Goal: Find contact information: Find contact information

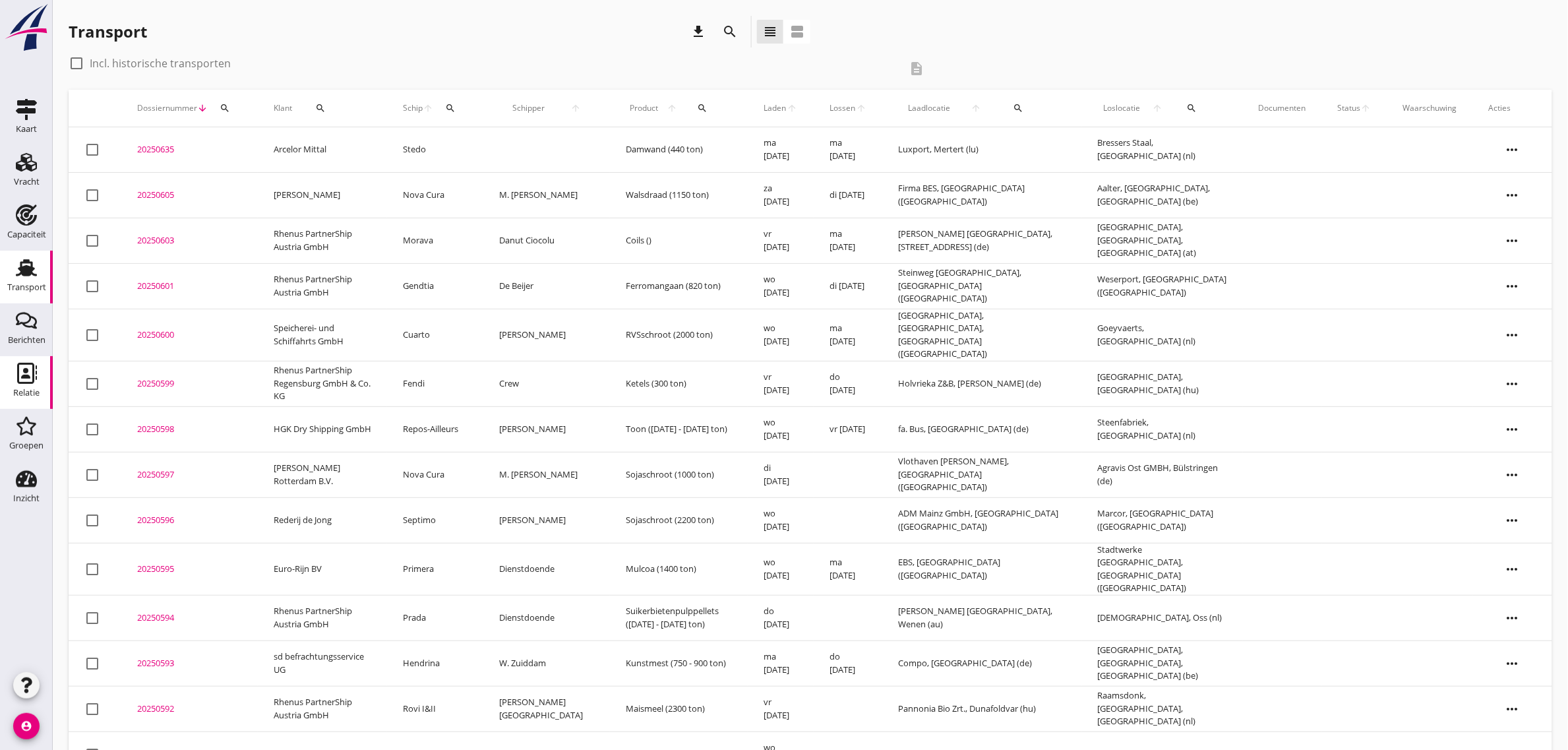
click at [30, 384] on div "Relatie" at bounding box center [27, 393] width 27 height 18
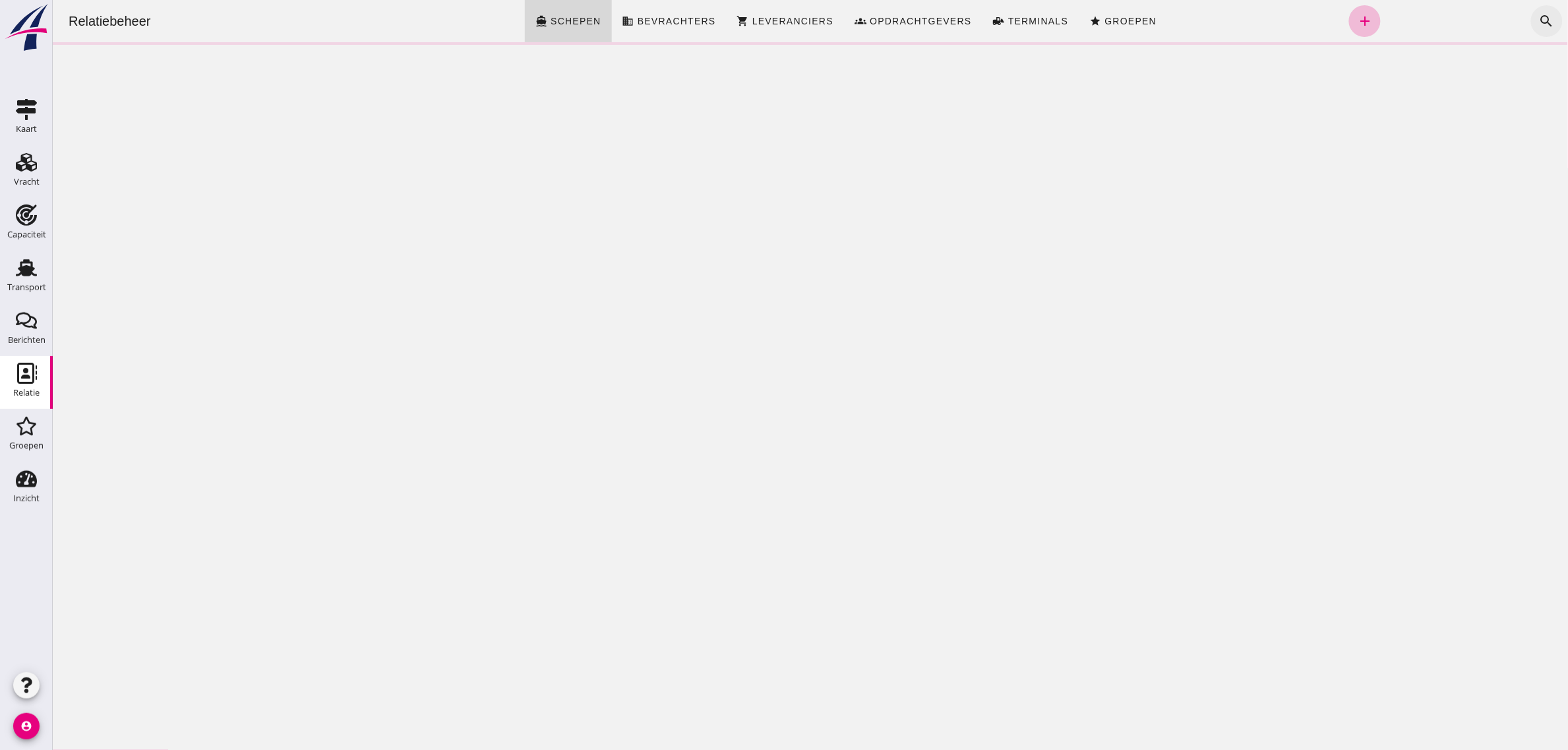
click at [1538, 18] on icon "search" at bounding box center [1546, 21] width 16 height 16
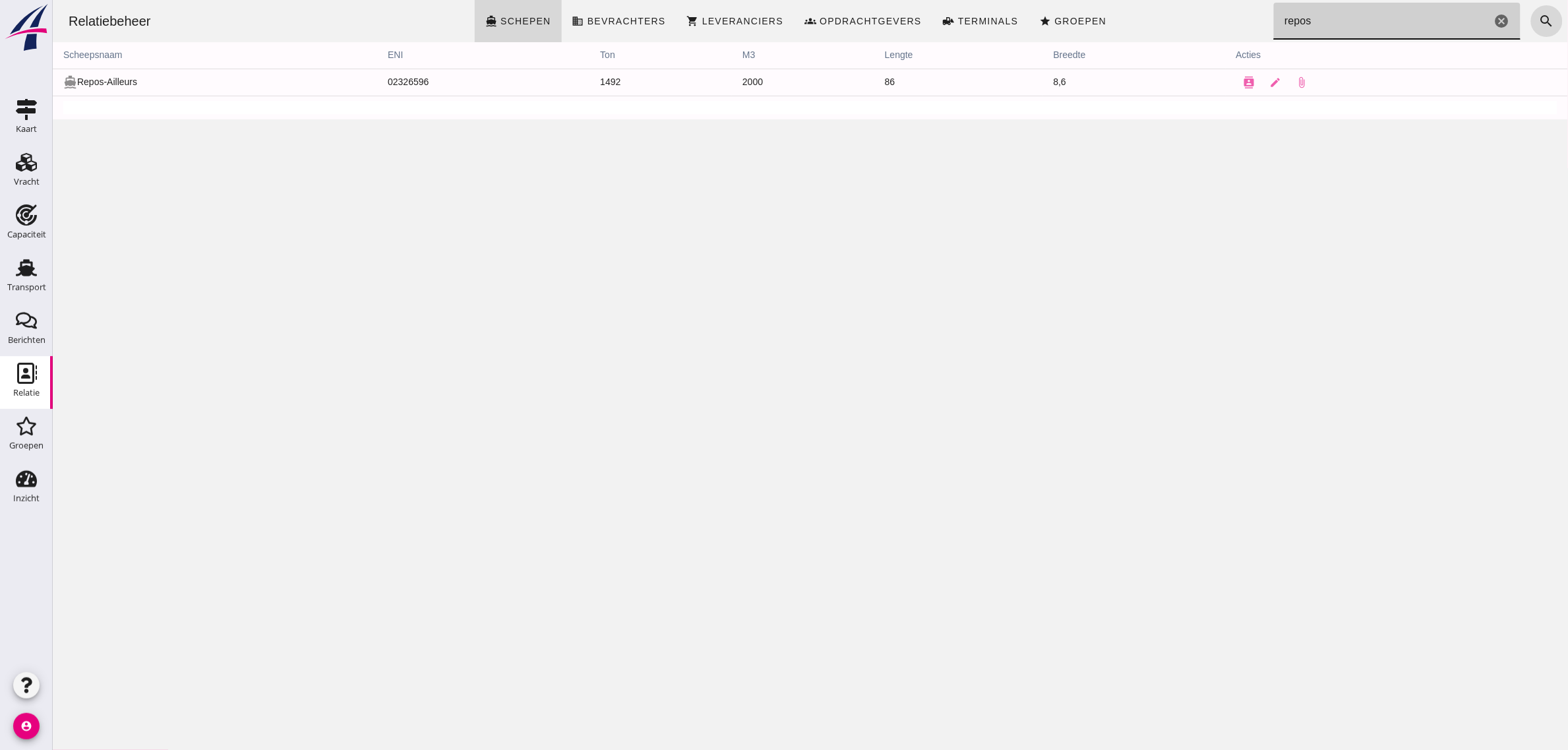
type input "repos"
click at [1242, 78] on icon "contacts" at bounding box center [1248, 82] width 12 height 12
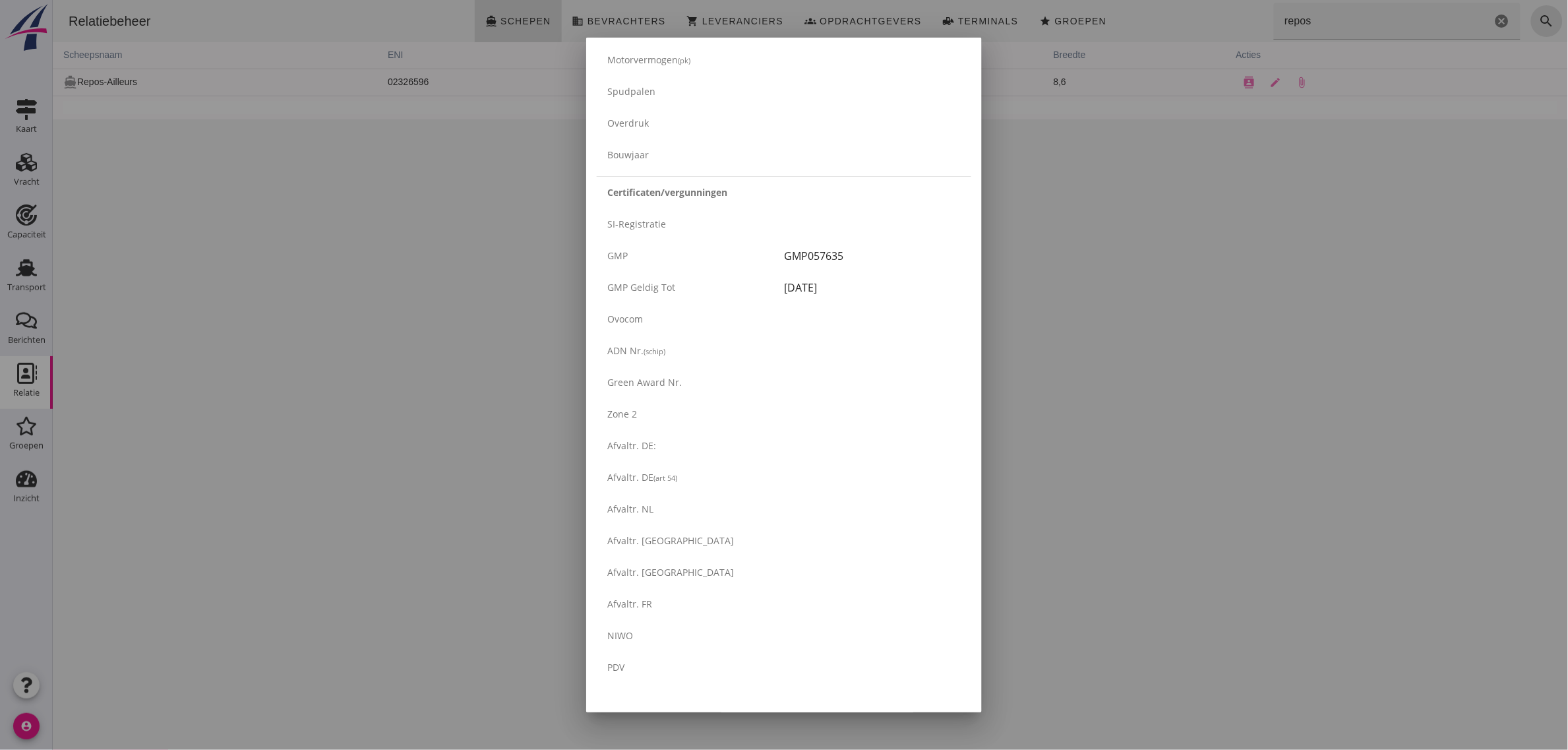
scroll to position [2004, 0]
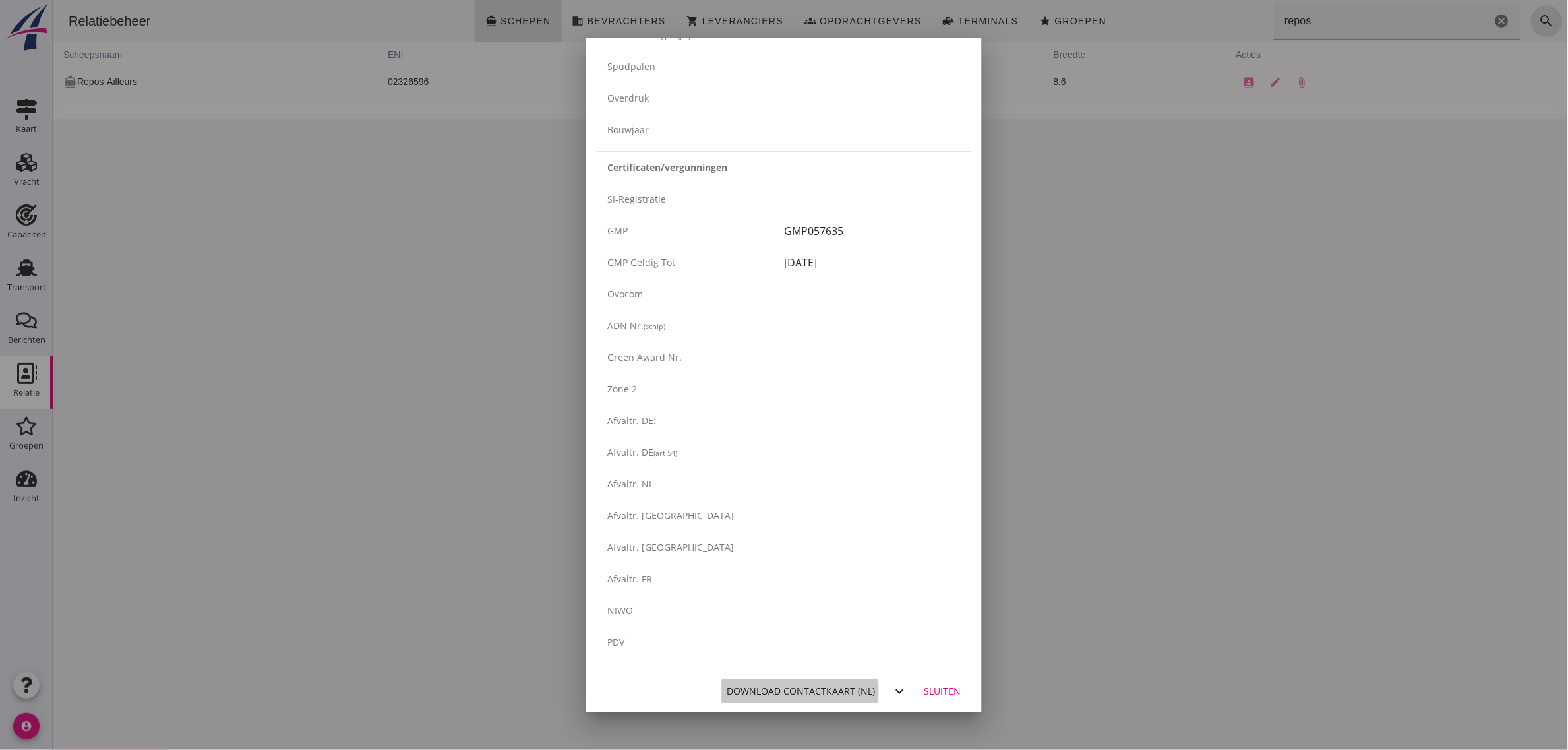
click at [839, 688] on div "Download contactkaart (nl)" at bounding box center [800, 691] width 149 height 14
click at [937, 696] on div "Sluiten" at bounding box center [942, 691] width 37 height 14
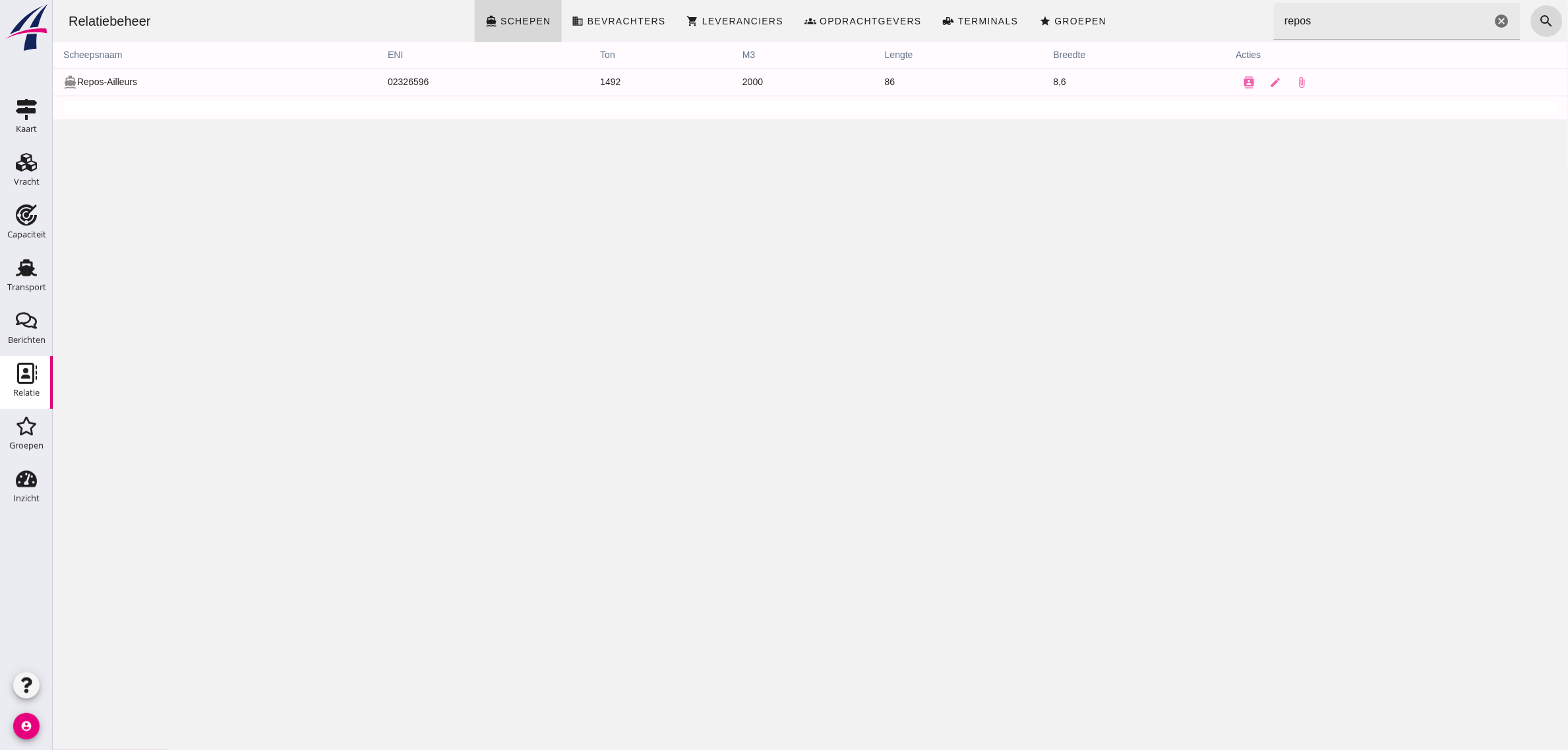
scroll to position [0, 0]
click at [22, 279] on div "Transport" at bounding box center [26, 287] width 39 height 18
